Goal: Information Seeking & Learning: Learn about a topic

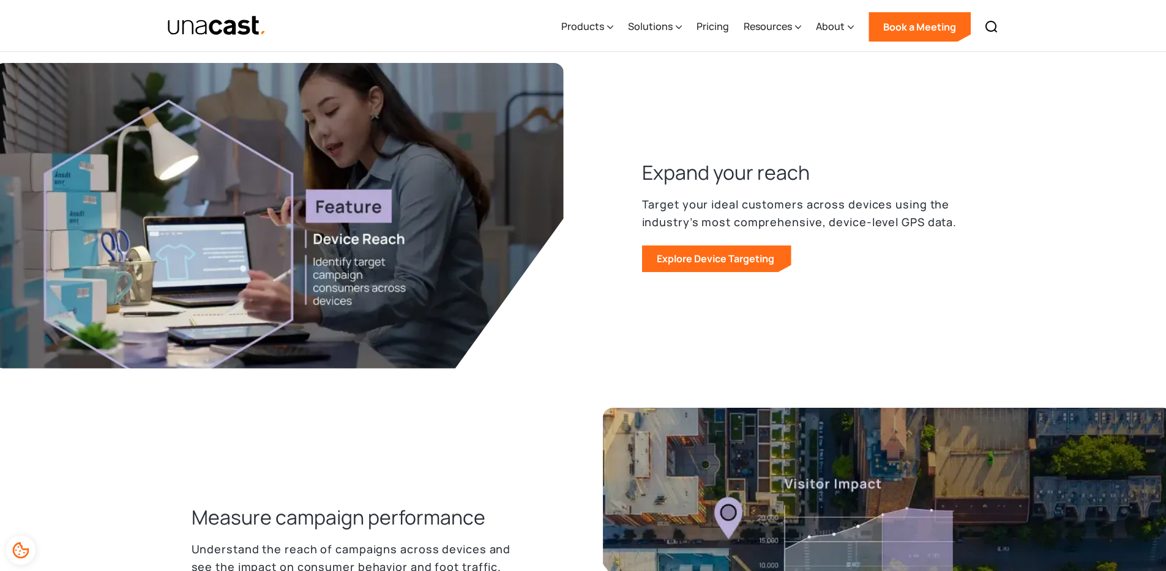
scroll to position [551, 0]
click at [684, 255] on link "Explore Device Targeting" at bounding box center [716, 258] width 149 height 27
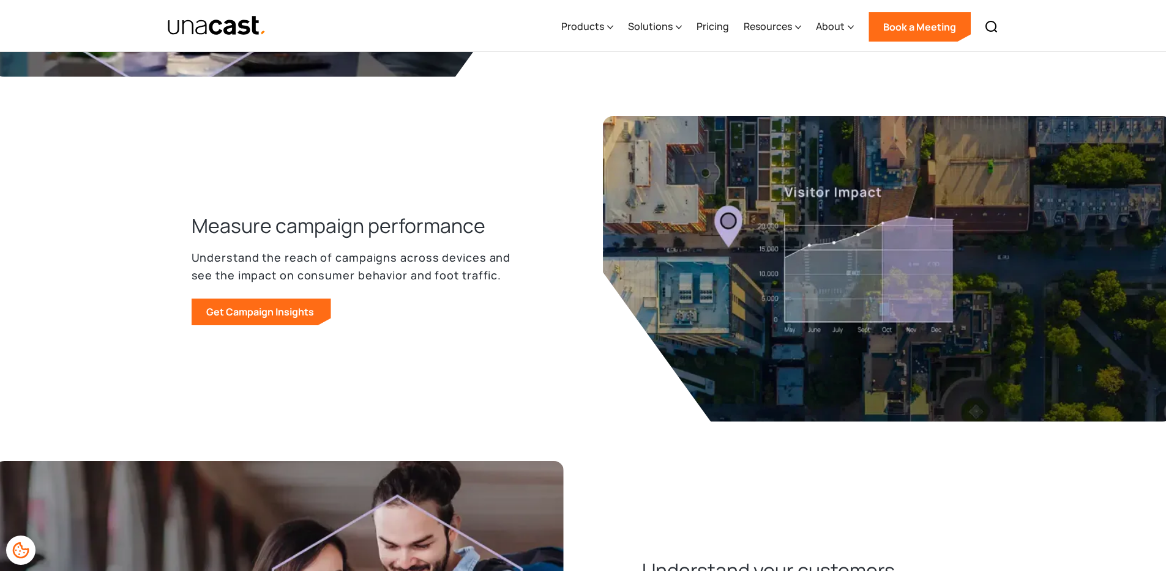
scroll to position [866, 0]
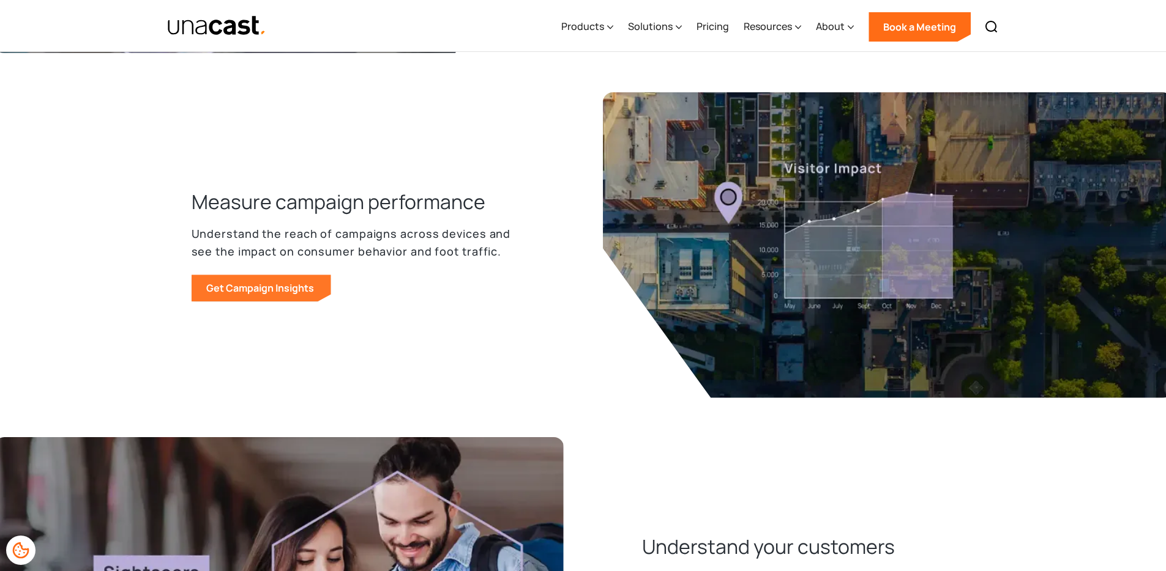
click at [267, 282] on link "Get Campaign Insights" at bounding box center [262, 288] width 140 height 27
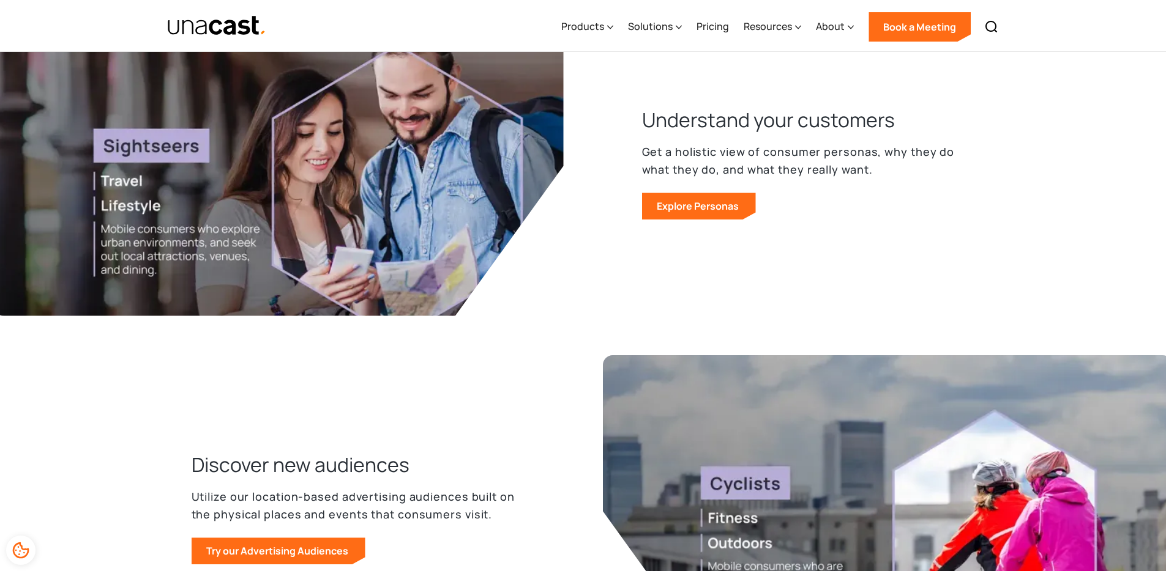
scroll to position [1294, 0]
click at [685, 207] on link "Explore Personas" at bounding box center [699, 205] width 114 height 27
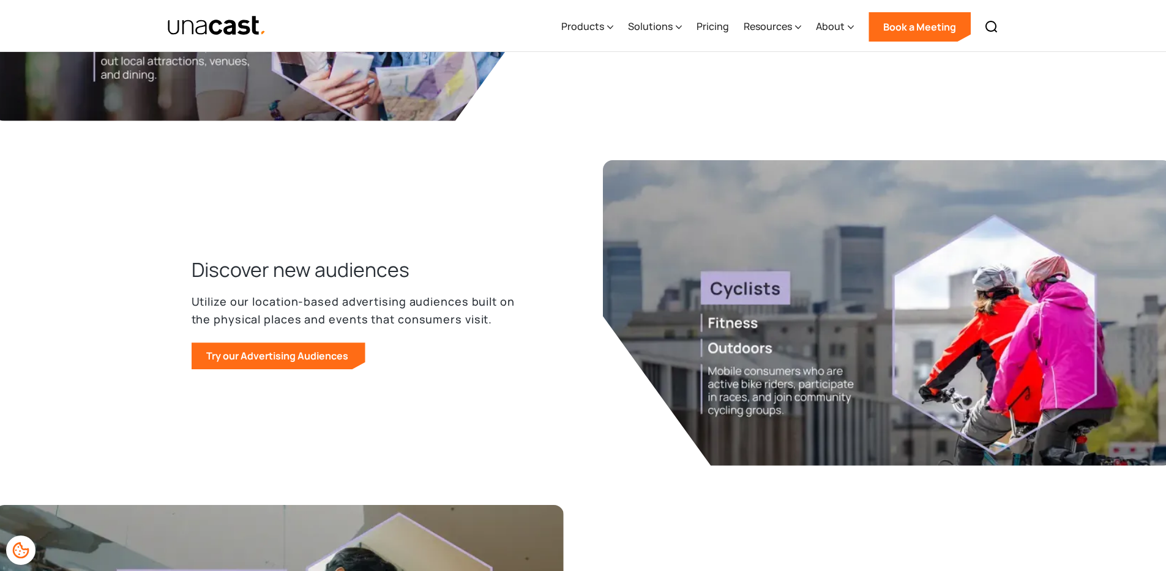
scroll to position [1490, 0]
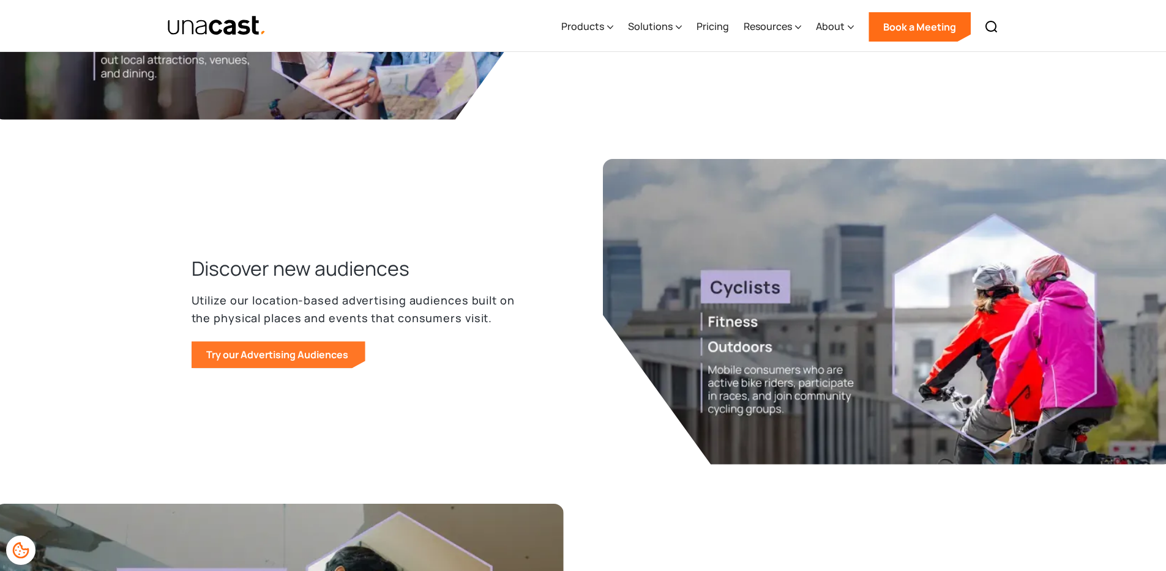
click at [326, 355] on link "Try our Advertising Audiences" at bounding box center [279, 354] width 174 height 27
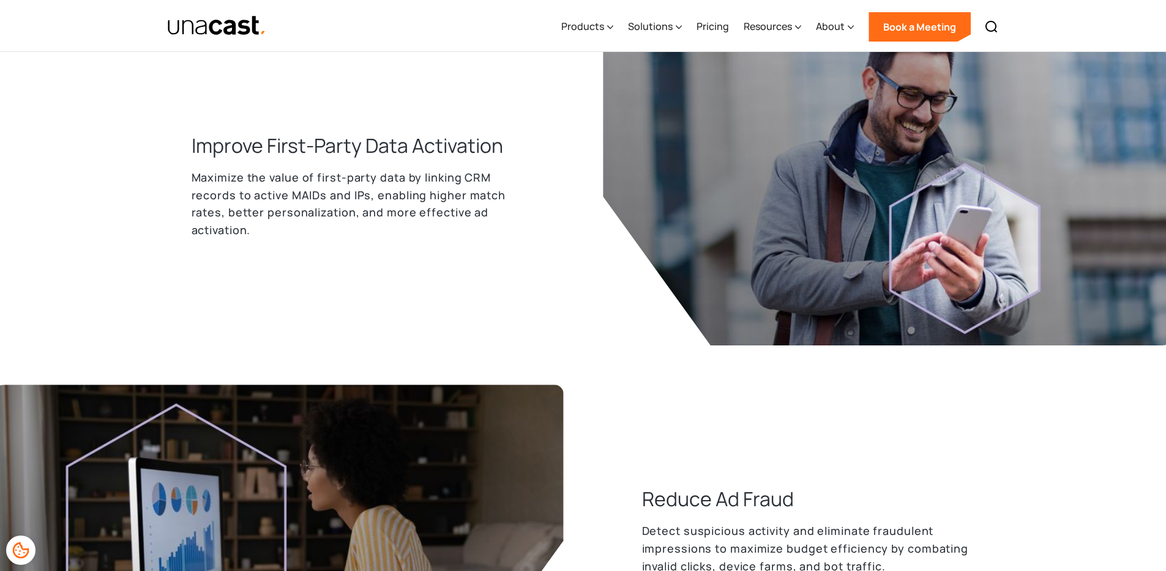
scroll to position [943, 0]
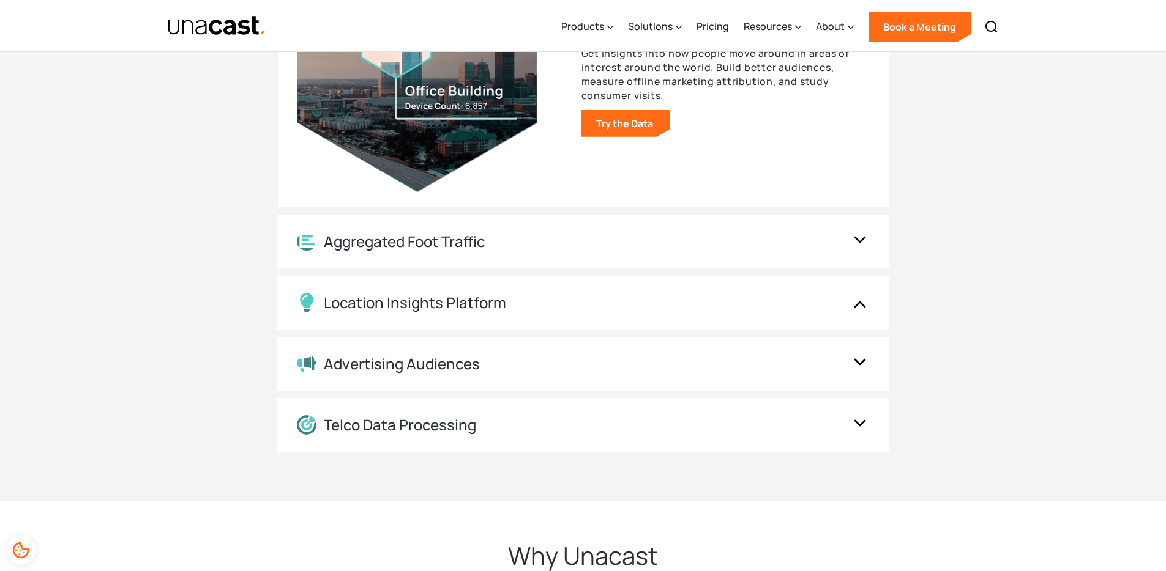
scroll to position [2348, 0]
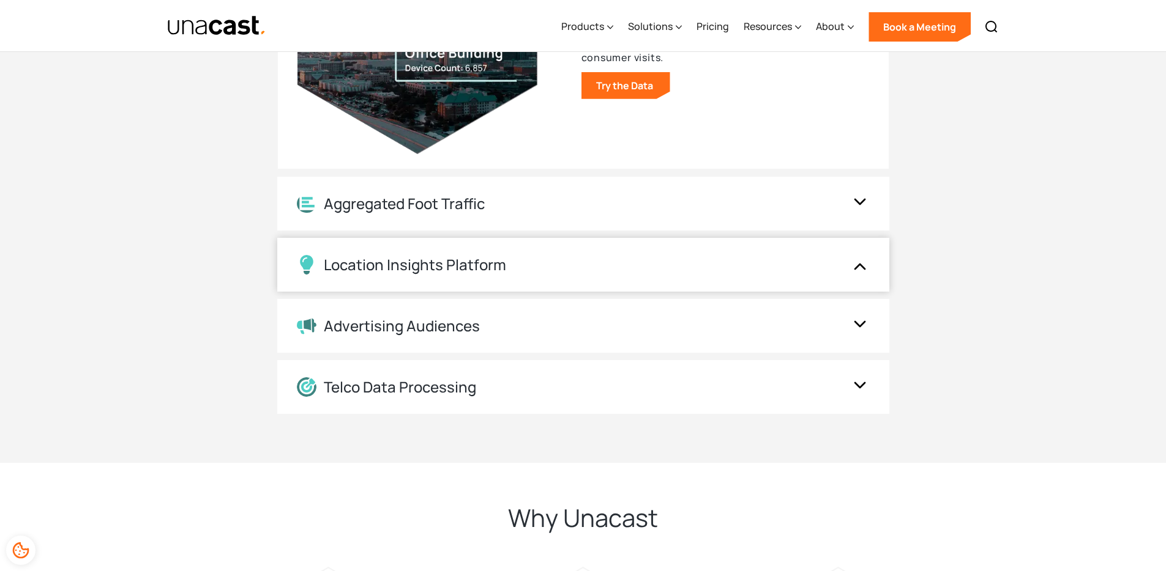
click at [429, 262] on div "Location Insights Platform" at bounding box center [415, 265] width 182 height 18
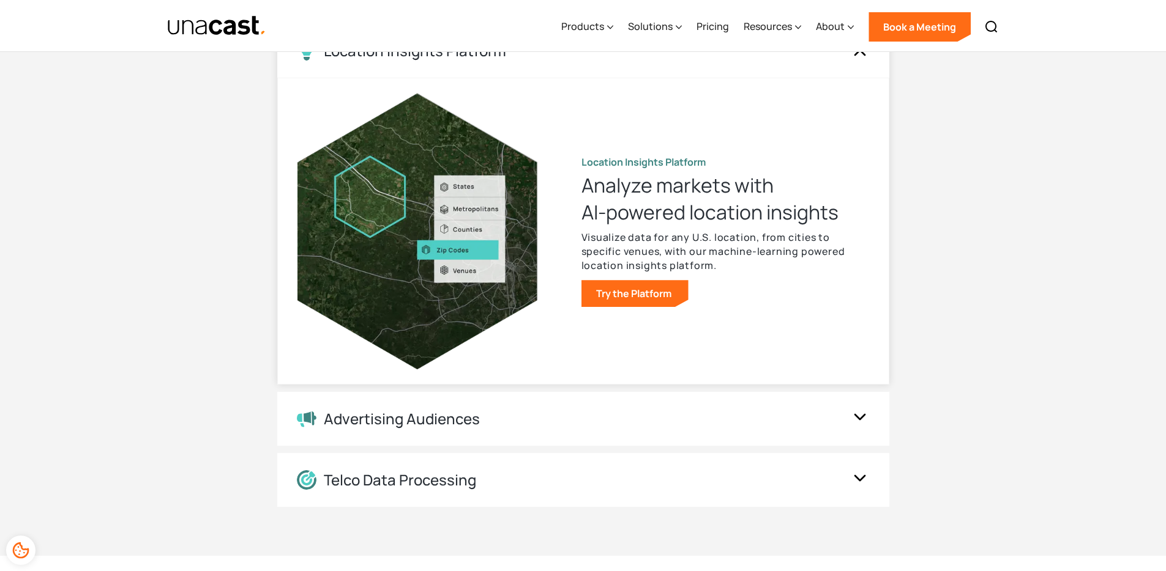
scroll to position [2261, 0]
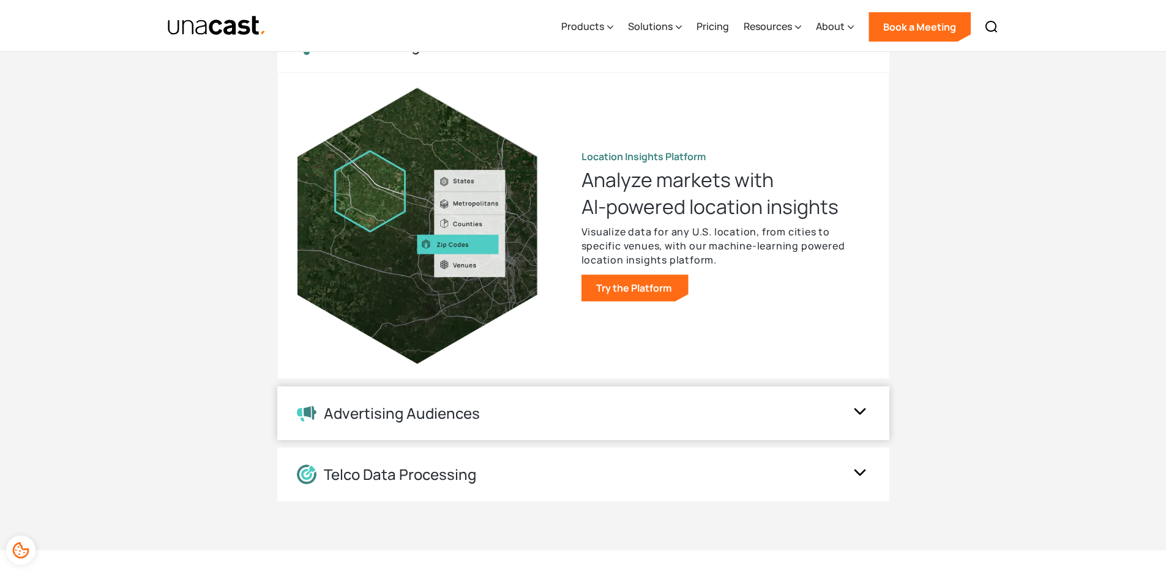
click at [396, 409] on div "Advertising Audiences" at bounding box center [402, 414] width 156 height 18
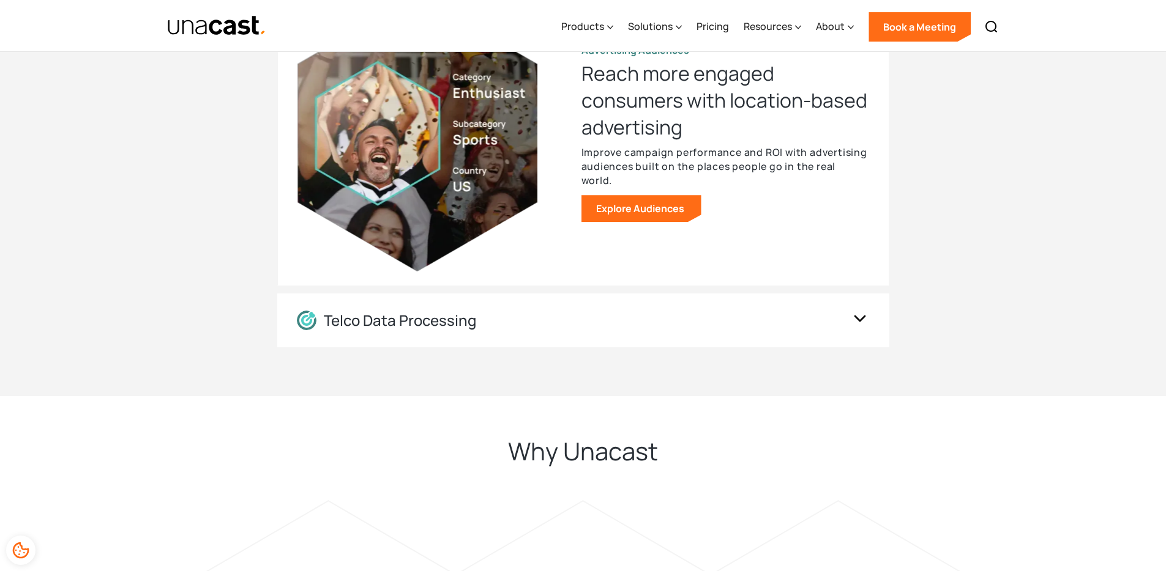
scroll to position [2371, 0]
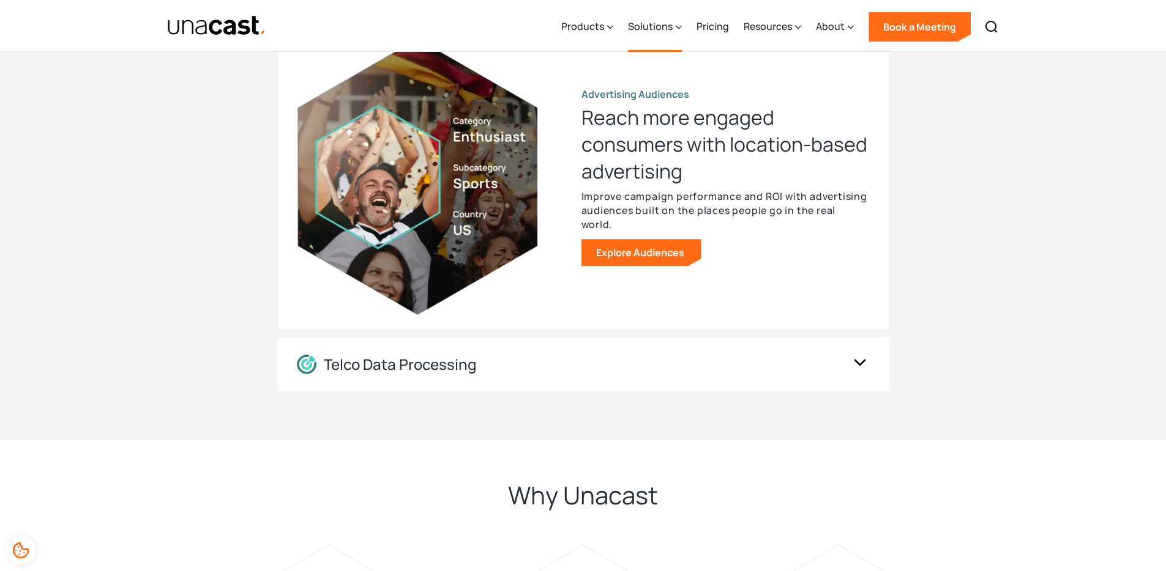
click at [647, 24] on div "Solutions" at bounding box center [650, 26] width 45 height 15
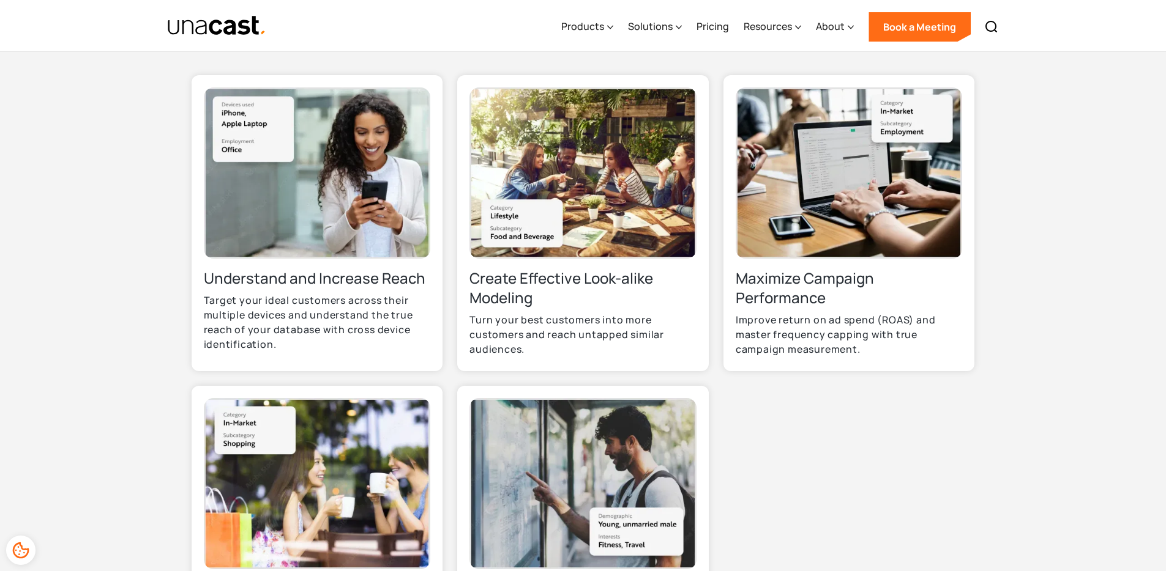
scroll to position [409, 0]
click at [655, 28] on div "Solutions" at bounding box center [650, 26] width 45 height 15
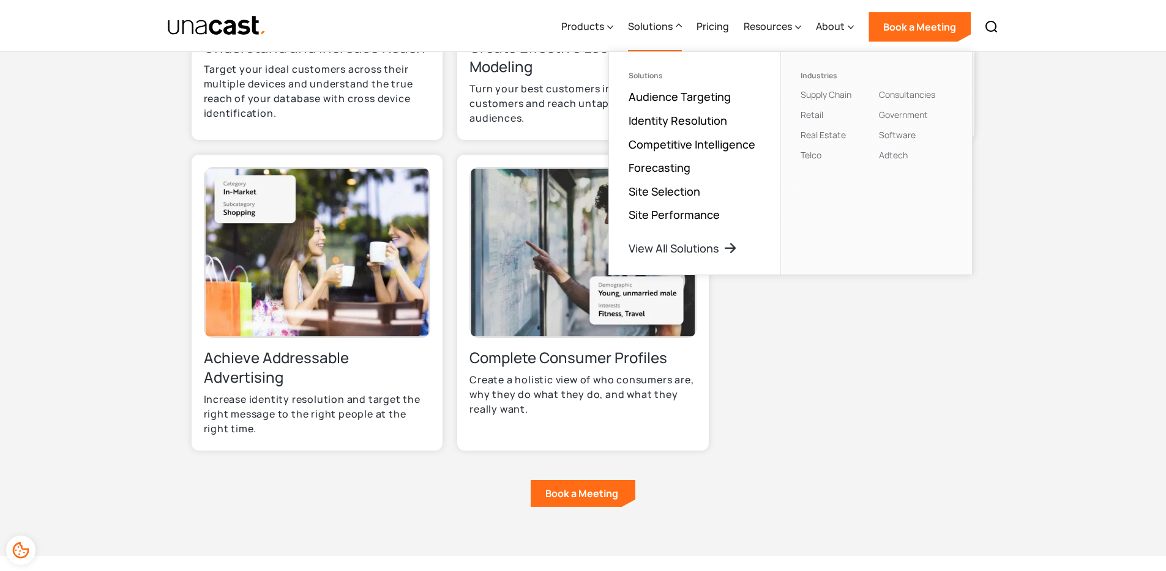
scroll to position [641, 0]
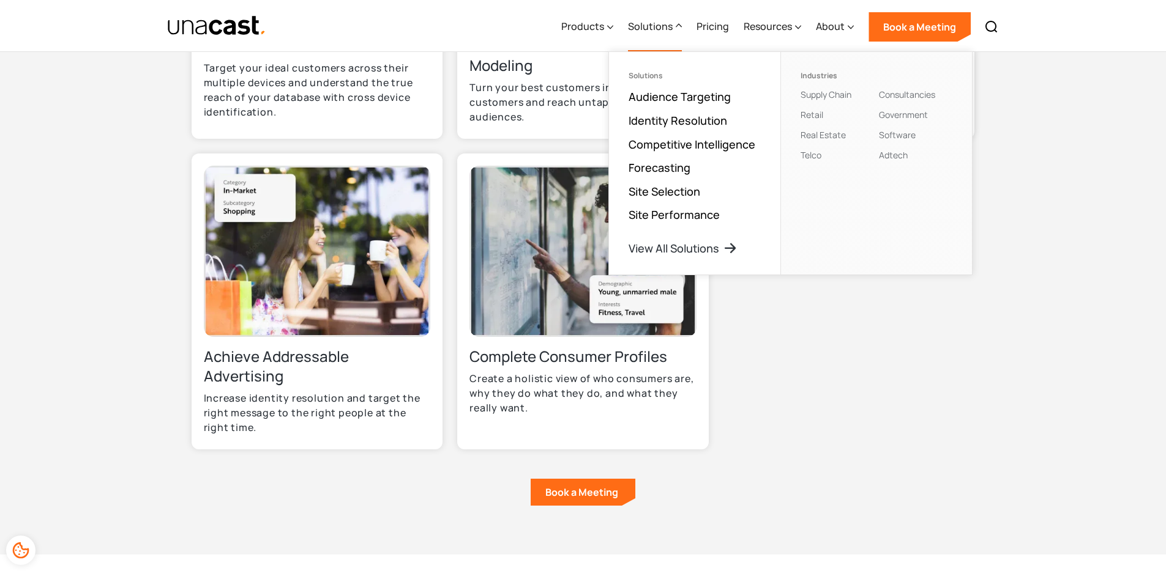
click at [519, 359] on h3 "Complete Consumer Profiles" at bounding box center [582, 357] width 227 height 20
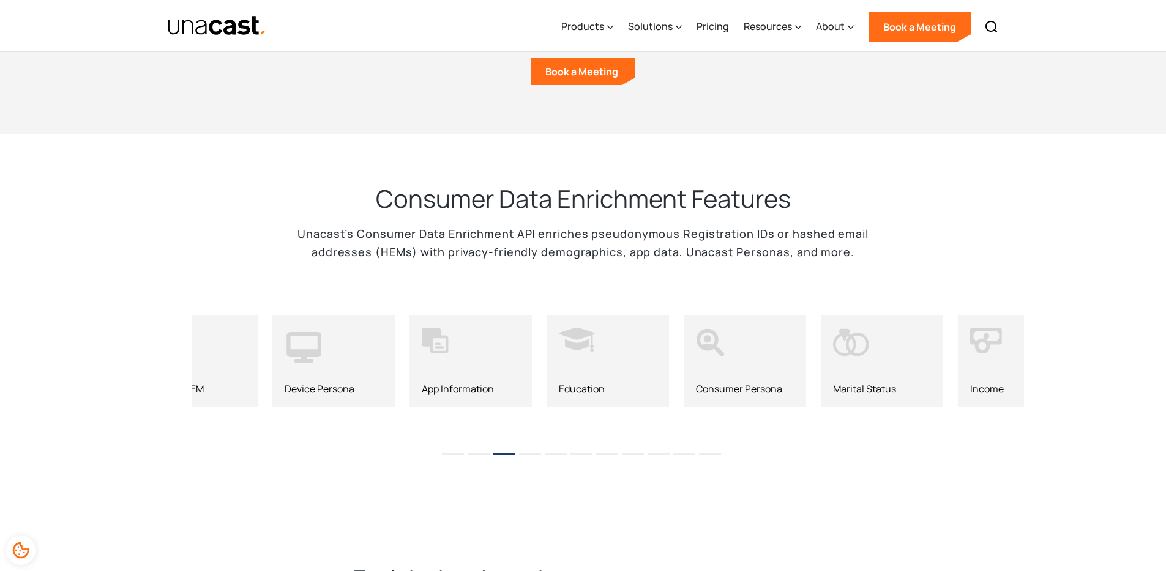
scroll to position [1060, 0]
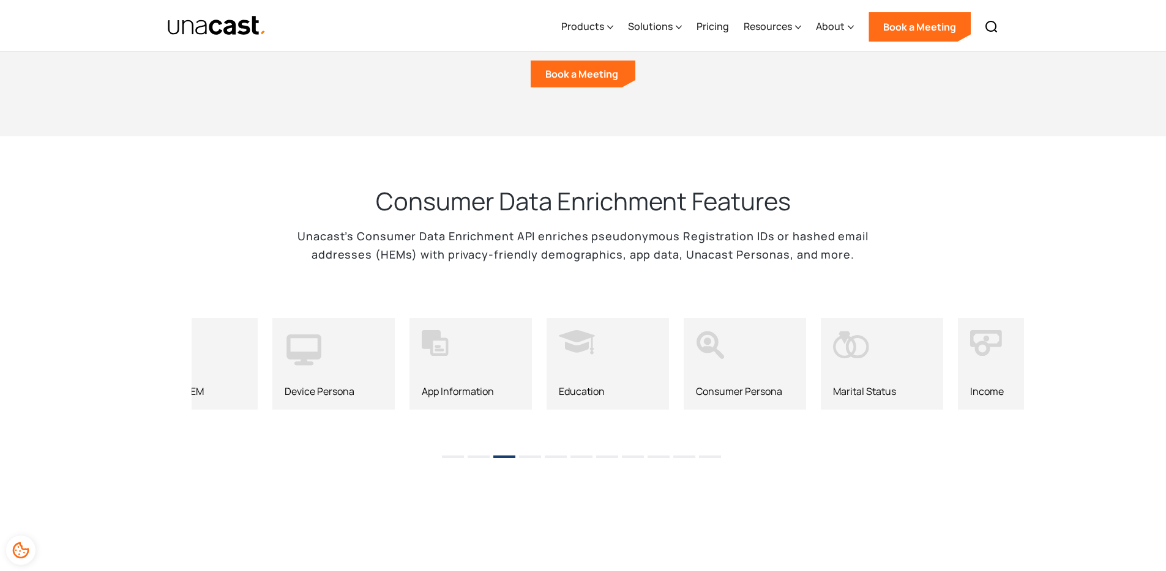
click at [321, 356] on div "‍ Device Persona" at bounding box center [333, 364] width 122 height 92
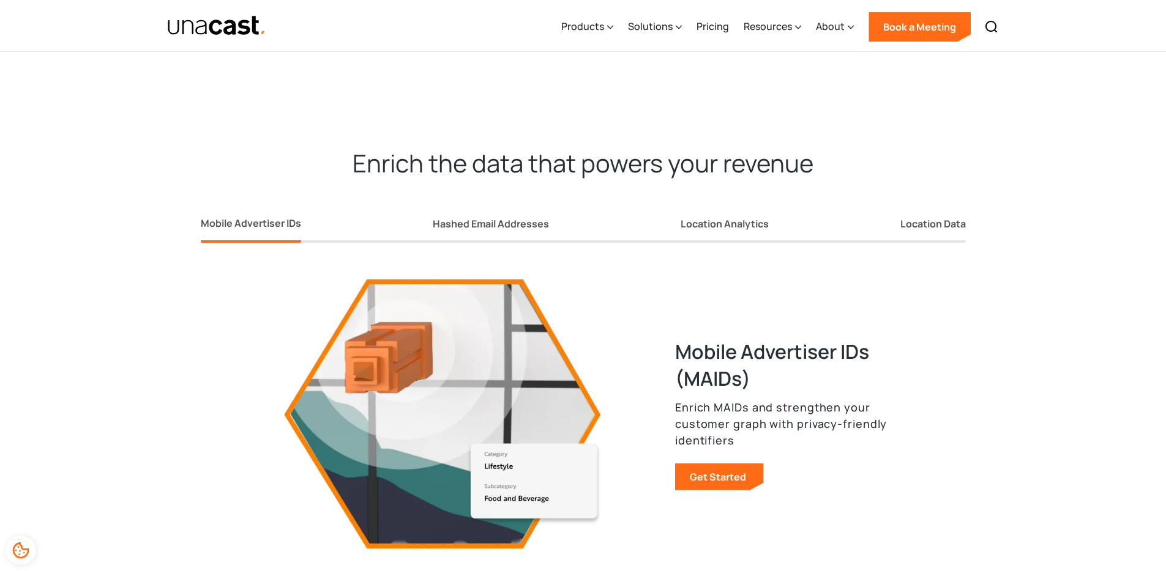
scroll to position [1483, 0]
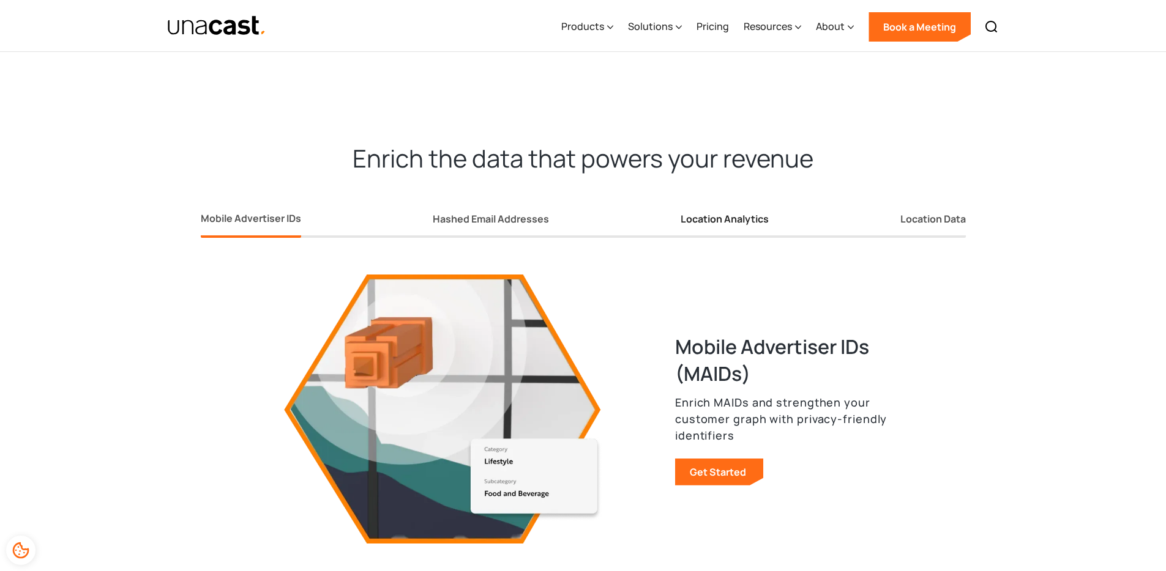
click at [740, 215] on div "Location Analytics" at bounding box center [724, 219] width 88 height 13
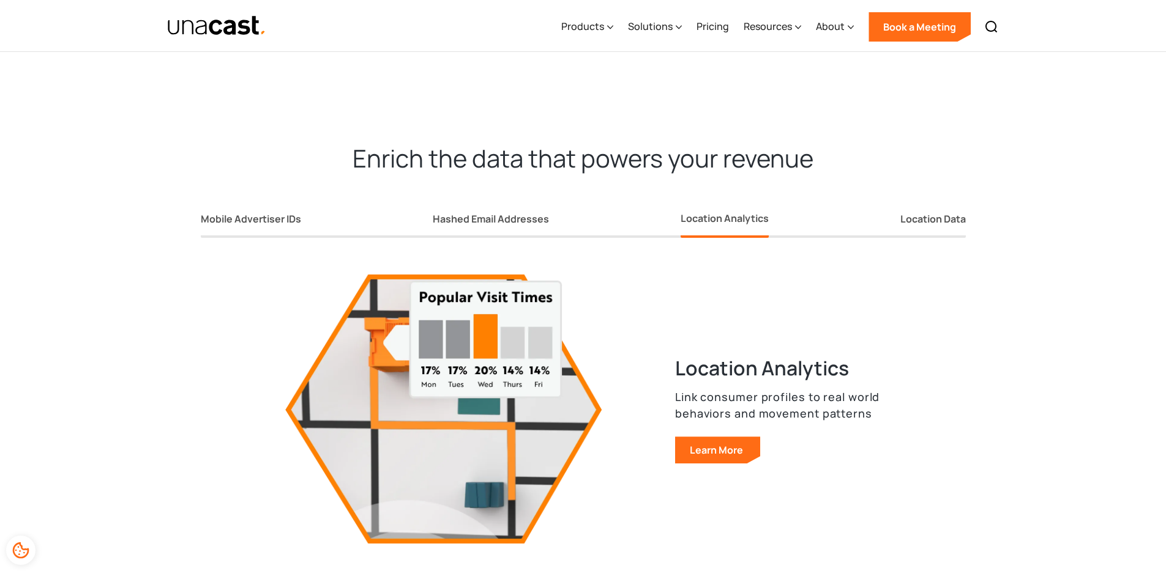
click at [724, 94] on div "Enrich the data that powers your revenue Mobile Advertiser IDs Hashed Email Add…" at bounding box center [583, 356] width 1166 height 524
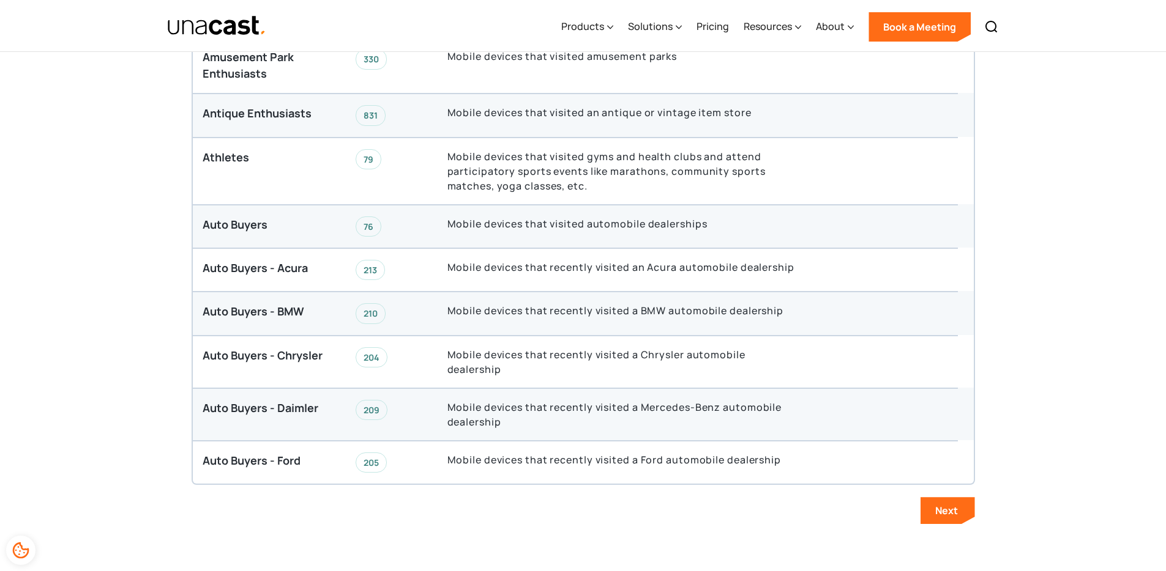
scroll to position [2299, 0]
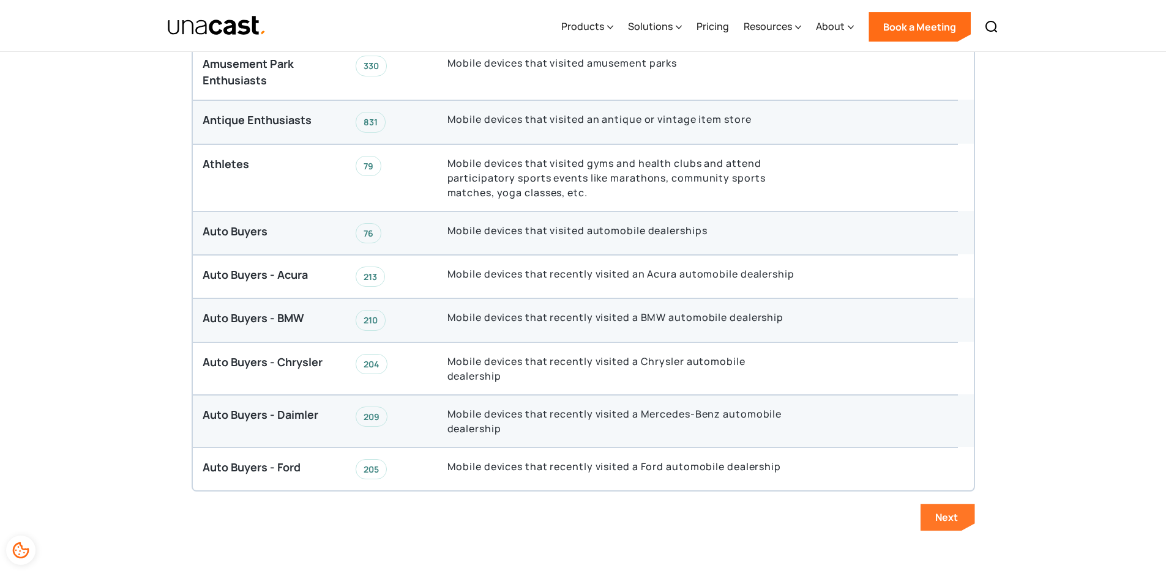
click at [945, 511] on div "Next" at bounding box center [946, 517] width 23 height 13
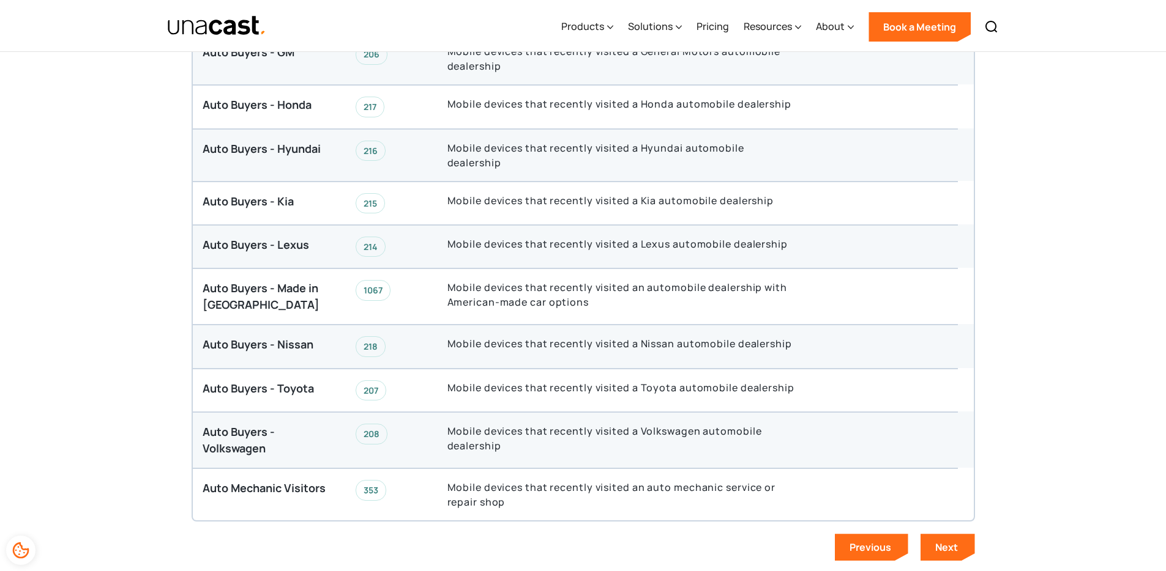
scroll to position [2263, 0]
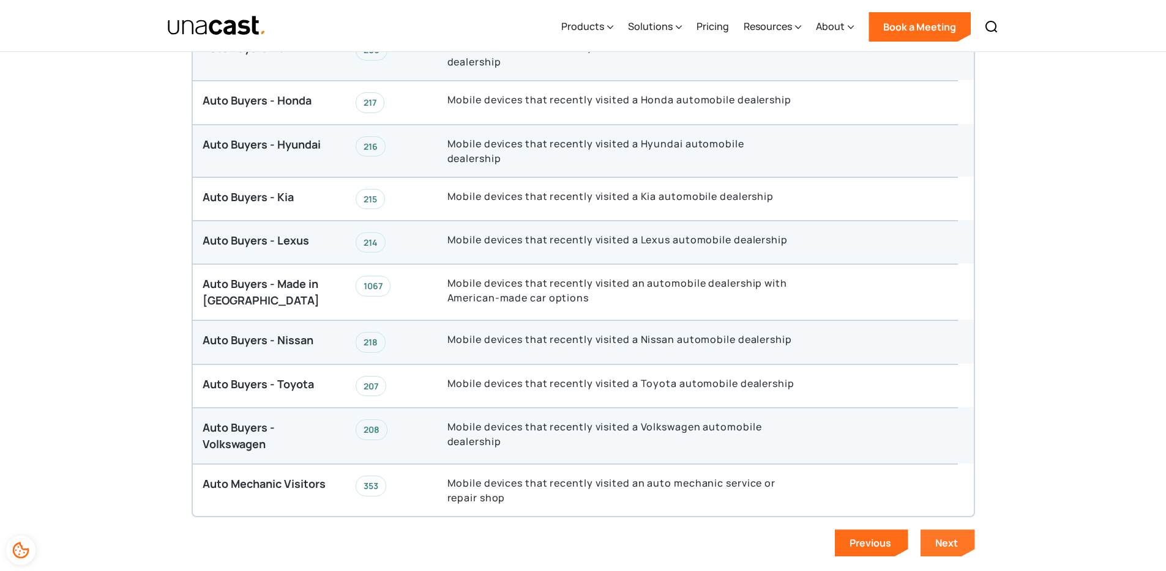
click at [955, 537] on div "Next" at bounding box center [946, 543] width 23 height 13
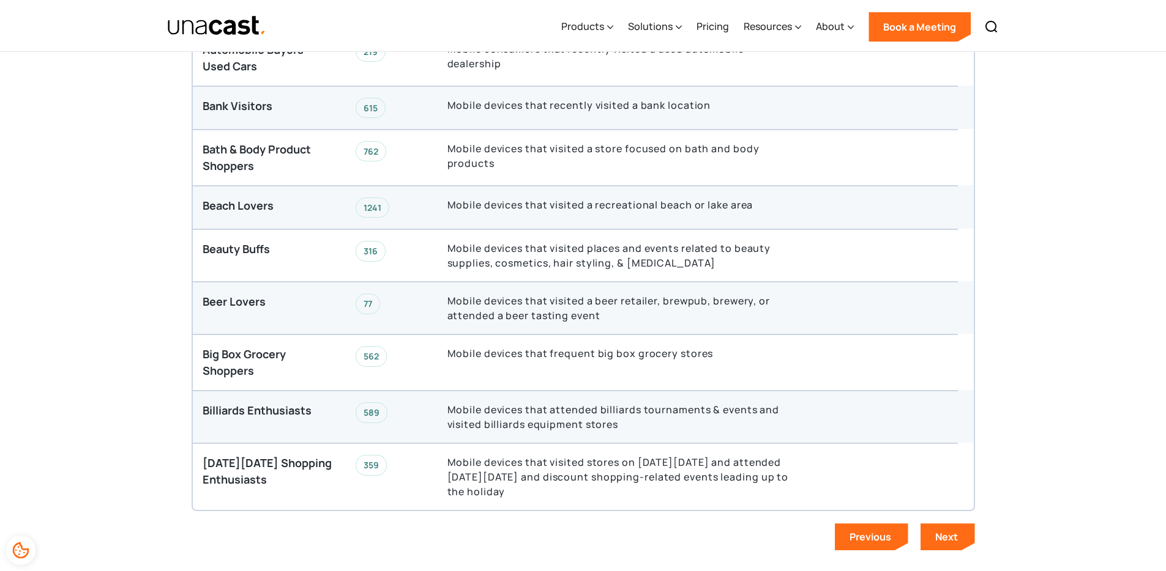
scroll to position [2307, 0]
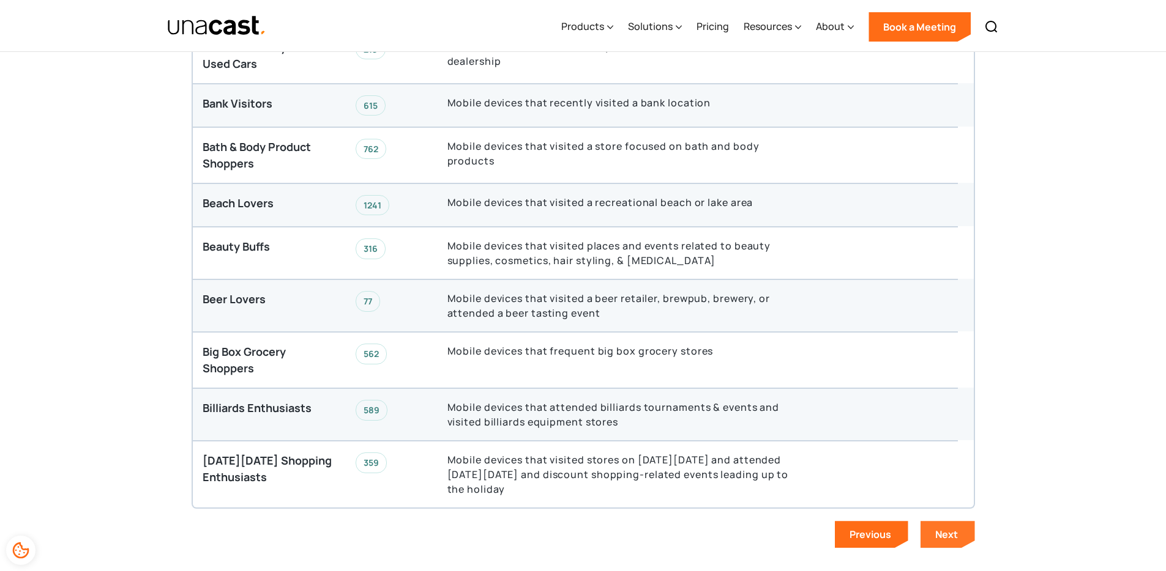
click at [950, 533] on div "Next" at bounding box center [946, 534] width 23 height 13
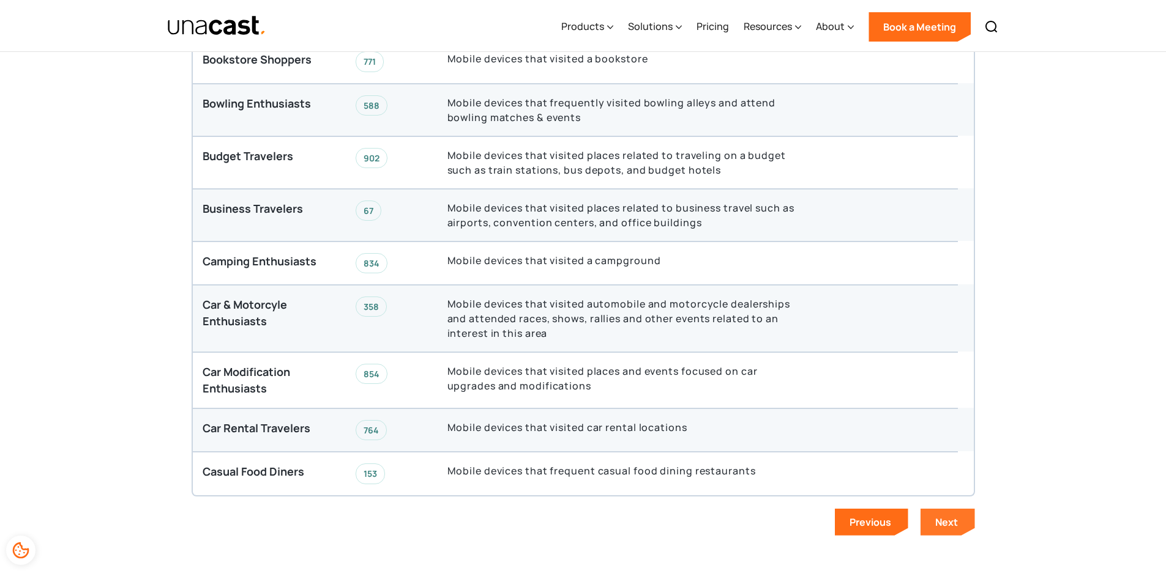
click at [950, 533] on div "Data in Action Explore our Personas Thank you! Your submission has been receive…" at bounding box center [583, 195] width 783 height 706
click at [948, 520] on div "Next" at bounding box center [946, 522] width 23 height 13
